Goal: Find specific page/section: Find specific page/section

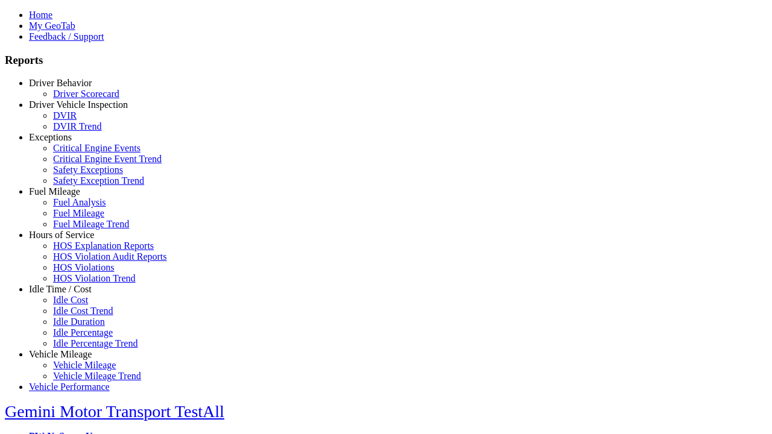
click at [69, 142] on link "Exceptions" at bounding box center [50, 137] width 43 height 10
click at [78, 175] on link "Safety Exceptions" at bounding box center [88, 170] width 70 height 10
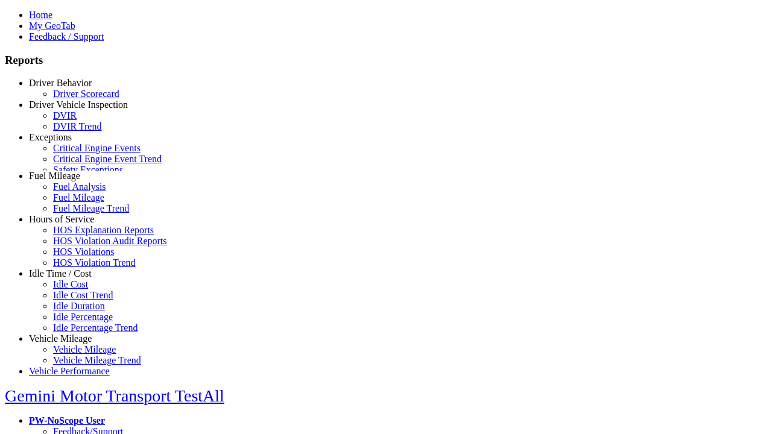
scroll to position [42, 0]
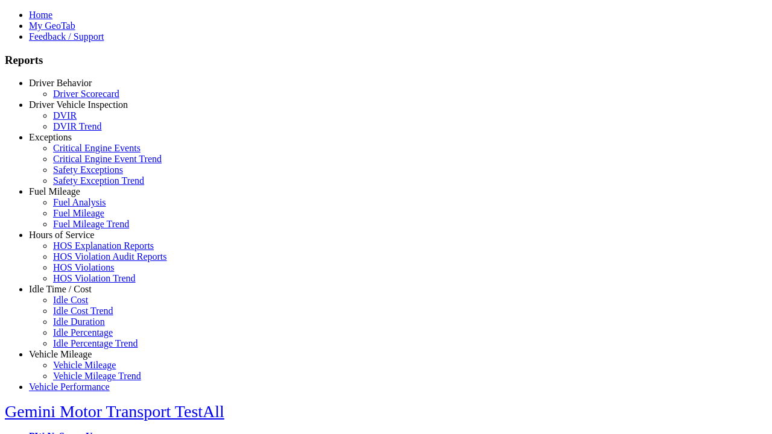
type input "**********"
